Goal: Information Seeking & Learning: Check status

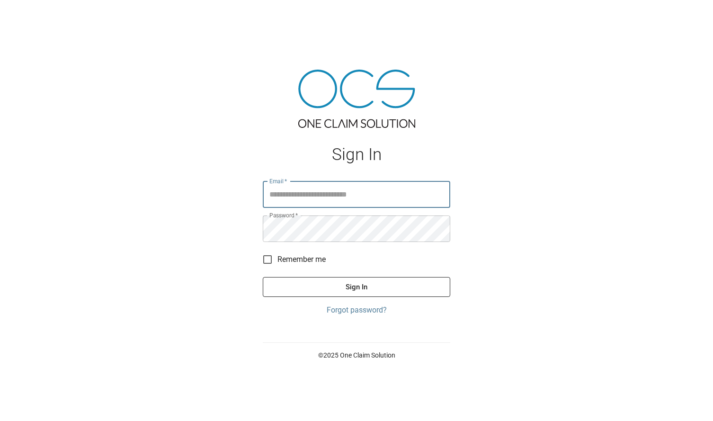
type input "**********"
click at [357, 286] on button "Sign In" at bounding box center [356, 287] width 187 height 20
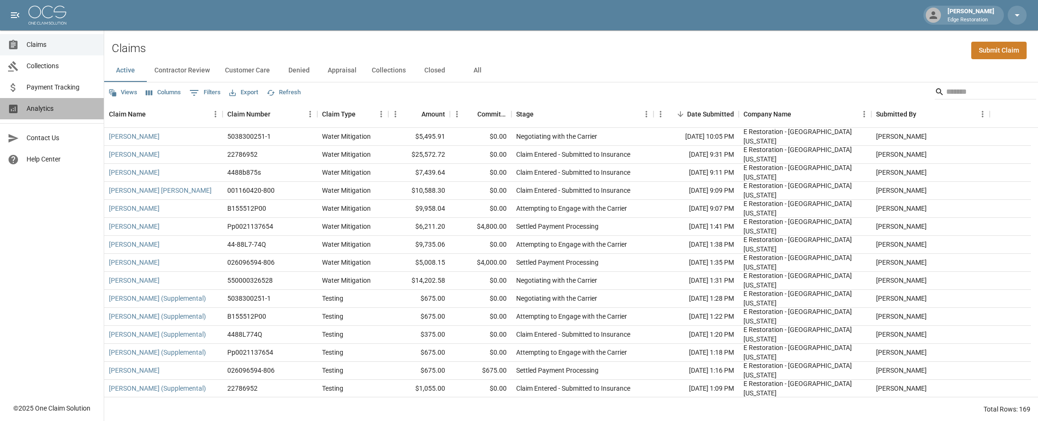
click at [57, 107] on span "Analytics" at bounding box center [62, 109] width 70 height 10
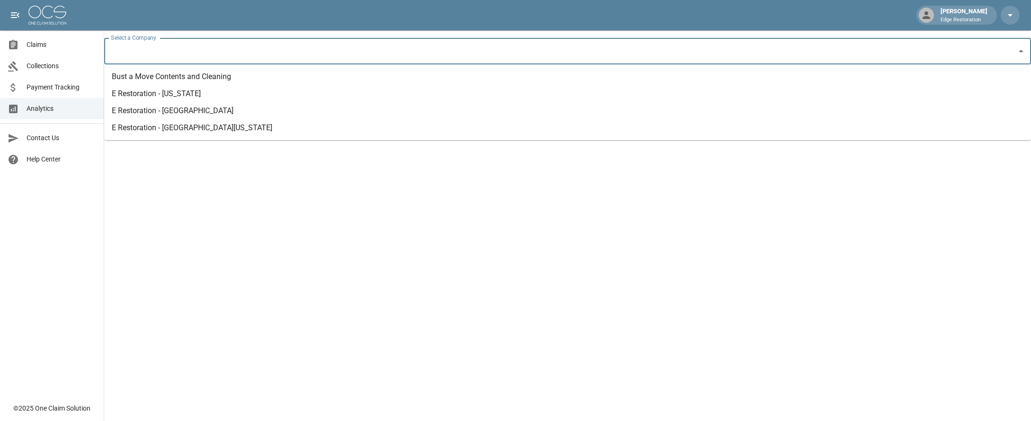
click at [185, 54] on input "Select a Company" at bounding box center [560, 51] width 904 height 18
click at [180, 75] on li "Bust a Move Contents and Cleaning" at bounding box center [567, 76] width 927 height 17
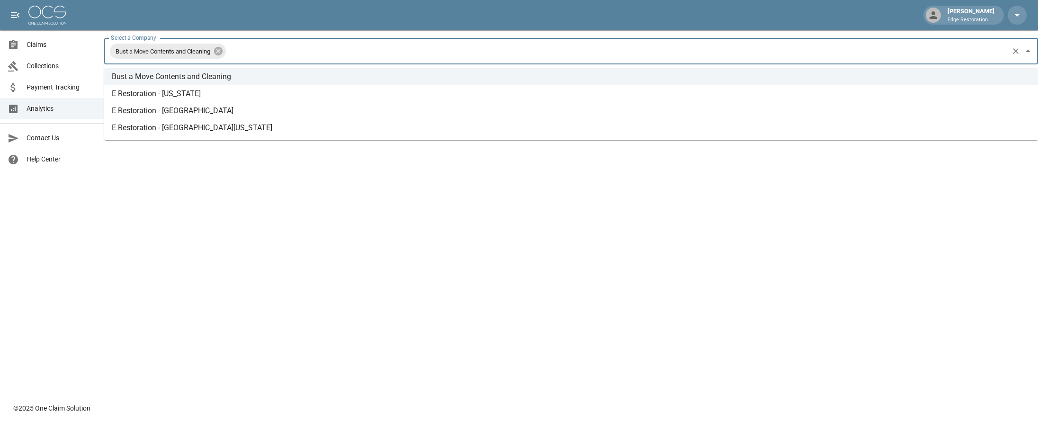
drag, startPoint x: 254, startPoint y: 45, endPoint x: 249, endPoint y: 51, distance: 7.7
click at [254, 47] on input "Select a Company" at bounding box center [617, 51] width 780 height 18
click at [186, 93] on li "E Restoration - [US_STATE]" at bounding box center [571, 93] width 934 height 17
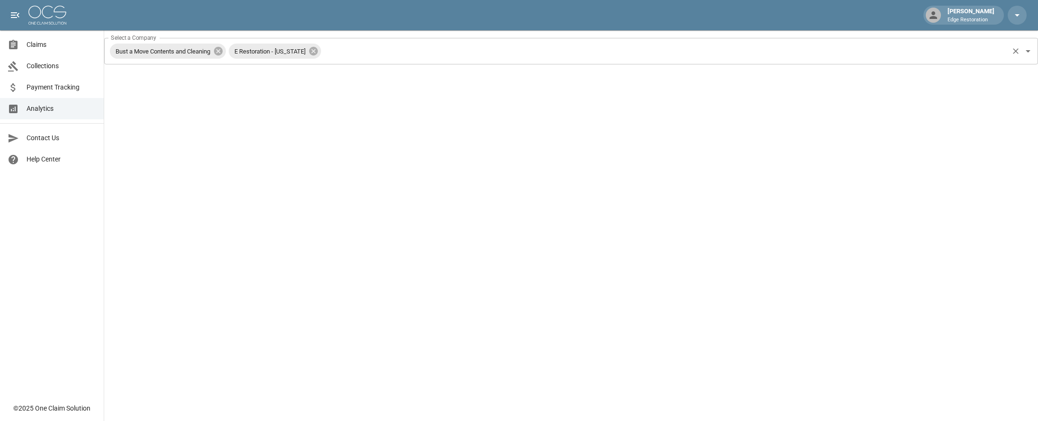
click at [223, 53] on icon at bounding box center [218, 51] width 9 height 9
click at [225, 52] on input "Select a Company" at bounding box center [605, 51] width 803 height 18
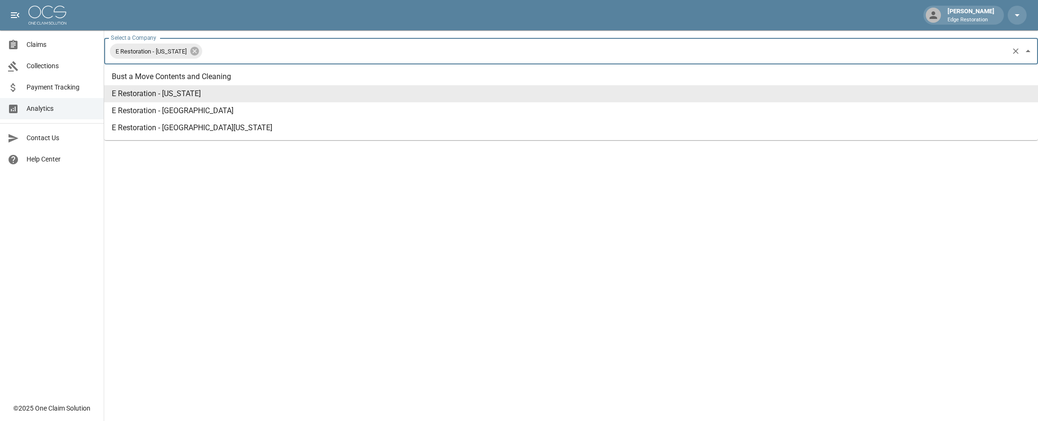
click at [168, 92] on li "E Restoration - [US_STATE]" at bounding box center [571, 93] width 934 height 17
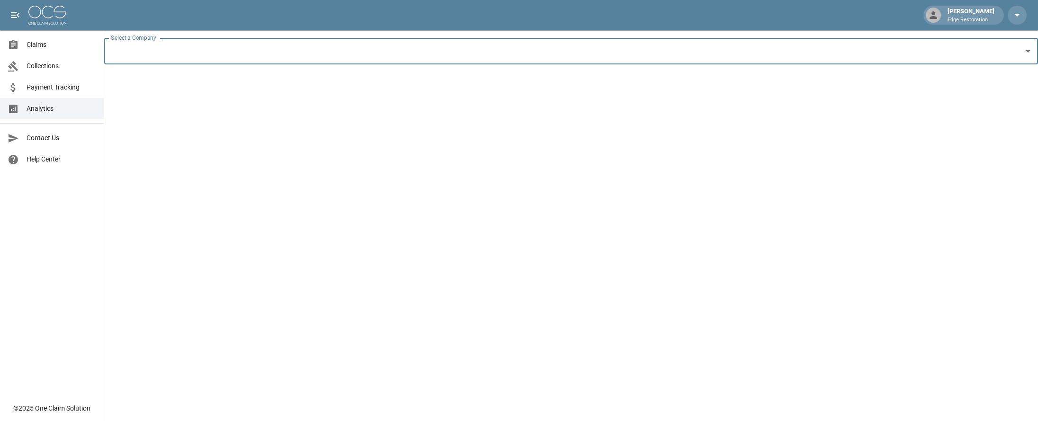
click at [198, 56] on input "Select a Company" at bounding box center [563, 51] width 911 height 18
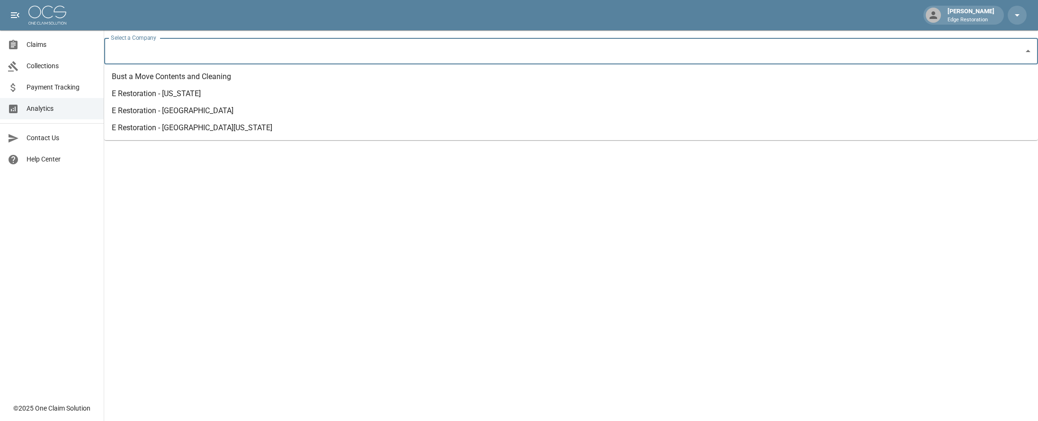
click at [180, 96] on li "E Restoration - [US_STATE]" at bounding box center [571, 93] width 934 height 17
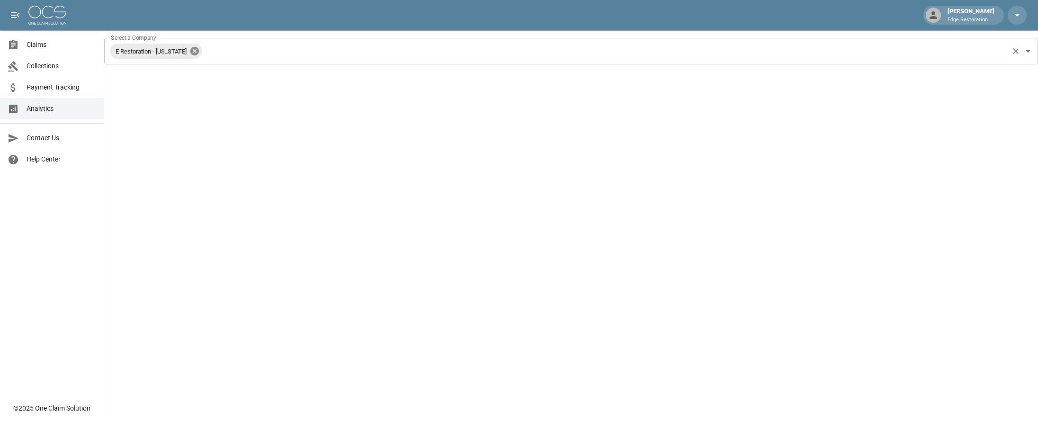
click at [190, 48] on icon at bounding box center [194, 51] width 9 height 9
click at [190, 48] on input "Select a Company" at bounding box center [563, 51] width 911 height 18
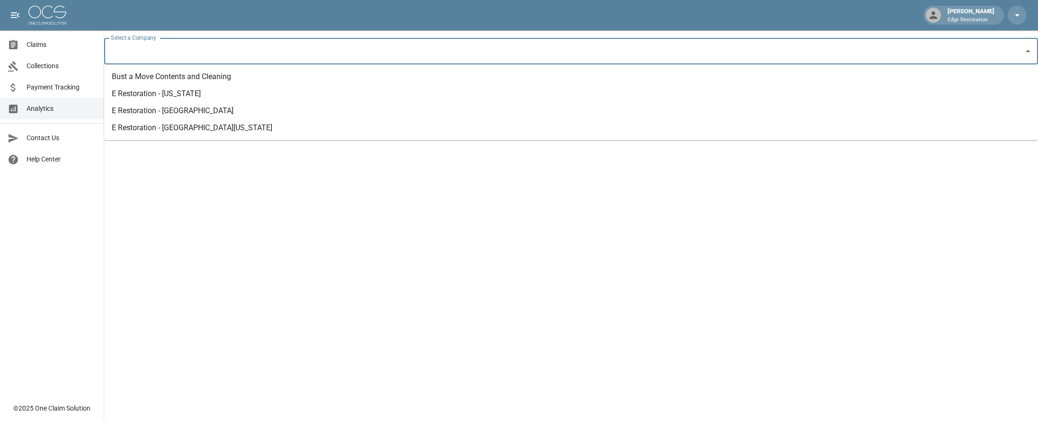
click at [195, 79] on li "Bust a Move Contents and Cleaning" at bounding box center [571, 76] width 934 height 17
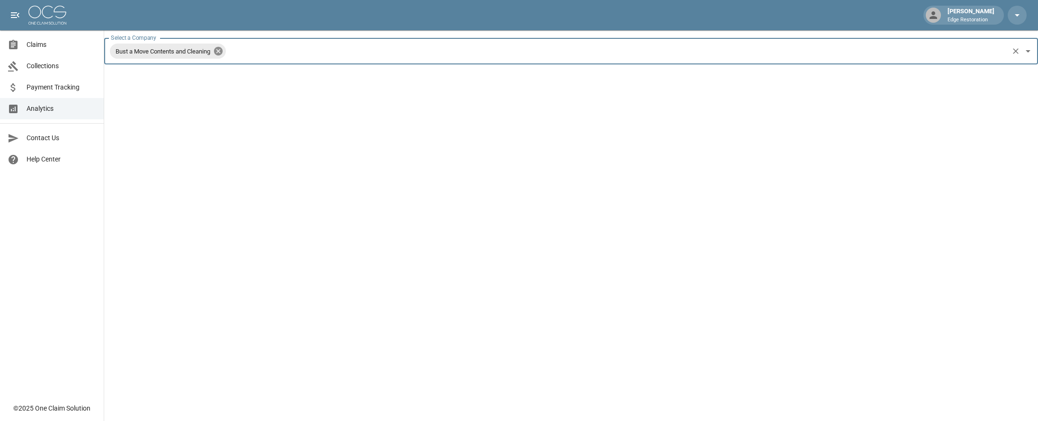
click at [223, 52] on icon at bounding box center [218, 51] width 9 height 9
click at [223, 47] on input "Select a Company" at bounding box center [563, 51] width 911 height 18
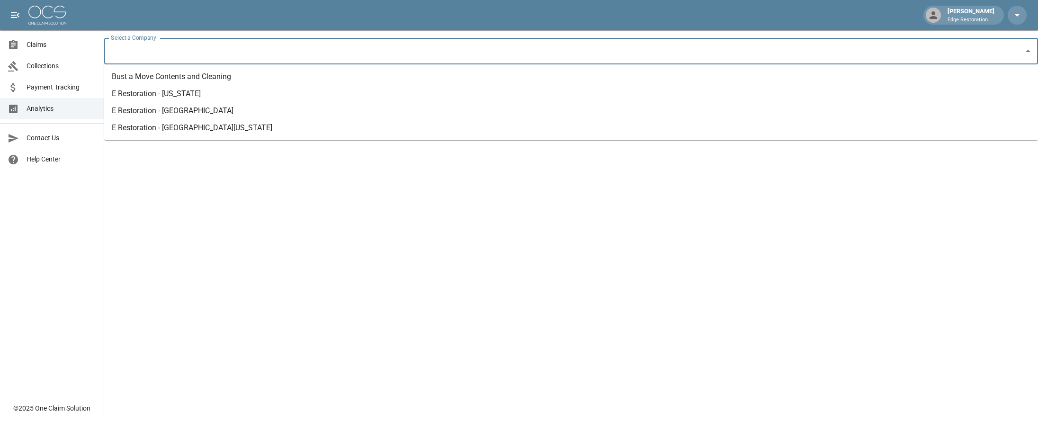
click at [192, 104] on li "E Restoration - [GEOGRAPHIC_DATA]" at bounding box center [571, 110] width 934 height 17
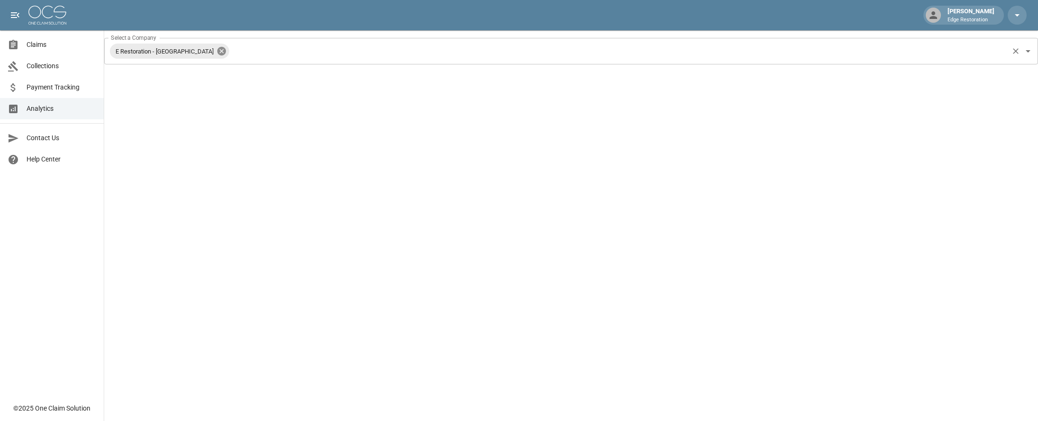
click at [216, 51] on icon at bounding box center [221, 51] width 10 height 10
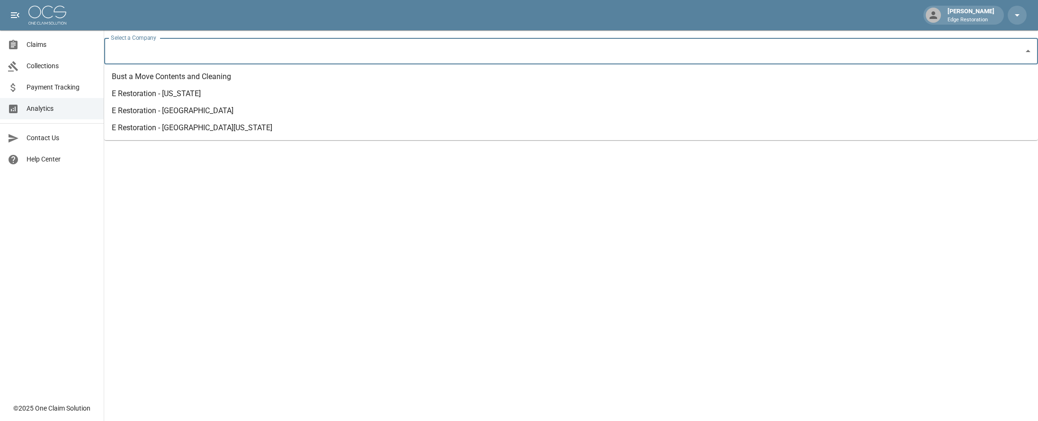
click at [187, 51] on input "Select a Company" at bounding box center [563, 51] width 911 height 18
click at [179, 129] on li "E Restoration - [GEOGRAPHIC_DATA][US_STATE]" at bounding box center [571, 127] width 934 height 17
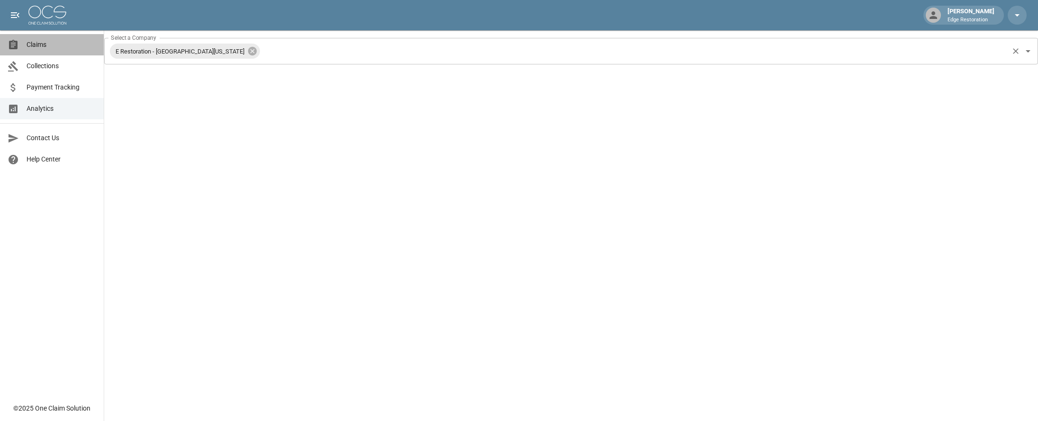
click at [37, 46] on span "Claims" at bounding box center [62, 45] width 70 height 10
